Goal: Transaction & Acquisition: Purchase product/service

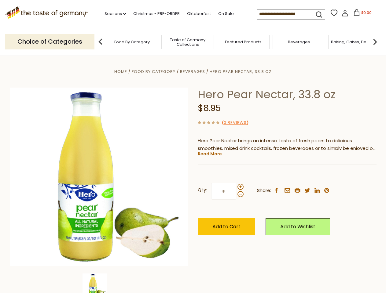
click at [193, 147] on div "Home Food By Category [GEOGRAPHIC_DATA] Hero Pear Nectar, 33.8 oz Hero Pear Nec…" at bounding box center [193, 185] width 376 height 235
click at [113, 14] on link "Seasons dropdown_arrow" at bounding box center [115, 13] width 21 height 7
click at [284, 14] on input at bounding box center [283, 13] width 52 height 9
click at [361, 14] on span "$0.00" at bounding box center [366, 12] width 10 height 5
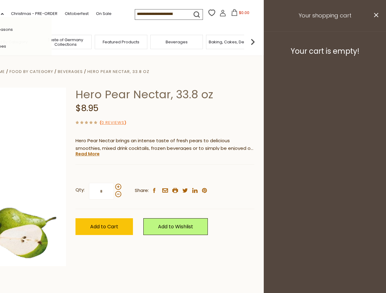
click at [52, 42] on div "All Seasons Recipes Game Day [DATE] [DATE] [DATE][PERSON_NAME] [DATE] Springfes…" at bounding box center [16, 146] width 69 height 259
click at [375, 42] on footer "Your cart is empty!" at bounding box center [325, 50] width 122 height 39
click at [193, 174] on div "Qty: * Share: facebook email printer twitter linkedin pinterest" at bounding box center [164, 191] width 179 height 35
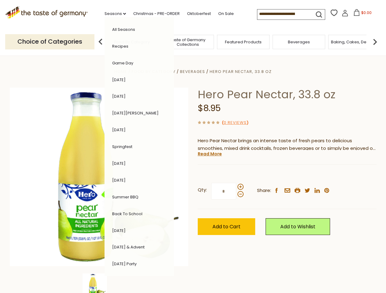
click at [99, 284] on div "Home Food By Category [GEOGRAPHIC_DATA] Hero Pear Nectar, 33.8 oz Hero Pear Nec…" at bounding box center [193, 185] width 376 height 235
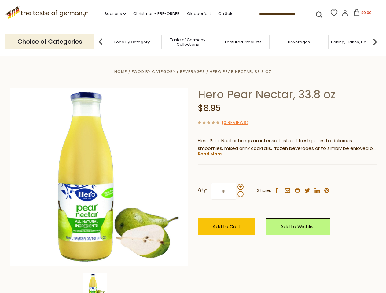
click at [99, 284] on img at bounding box center [95, 286] width 24 height 24
click at [209, 154] on link "Read More" at bounding box center [210, 154] width 24 height 6
